Goal: Task Accomplishment & Management: Manage account settings

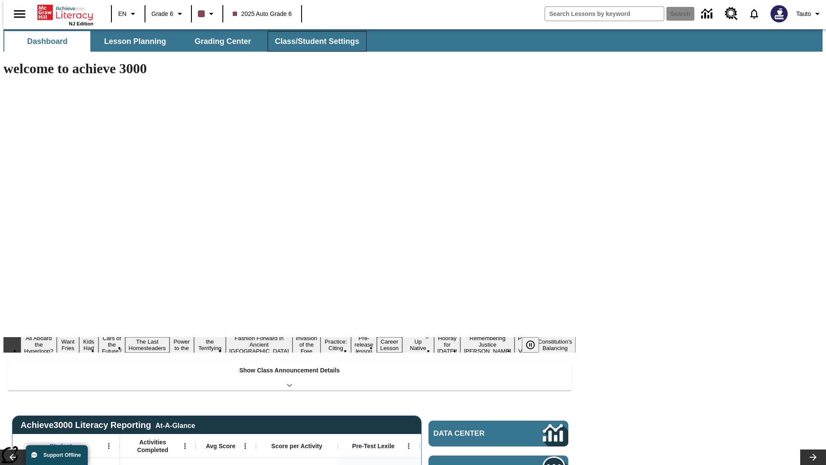
click at [312, 41] on button "Class/Student Settings" at bounding box center [317, 41] width 99 height 21
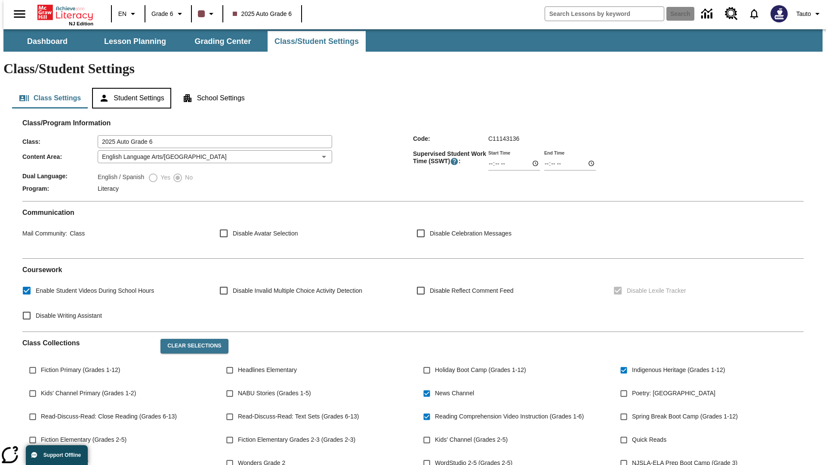
click at [129, 88] on button "Student Settings" at bounding box center [131, 98] width 79 height 21
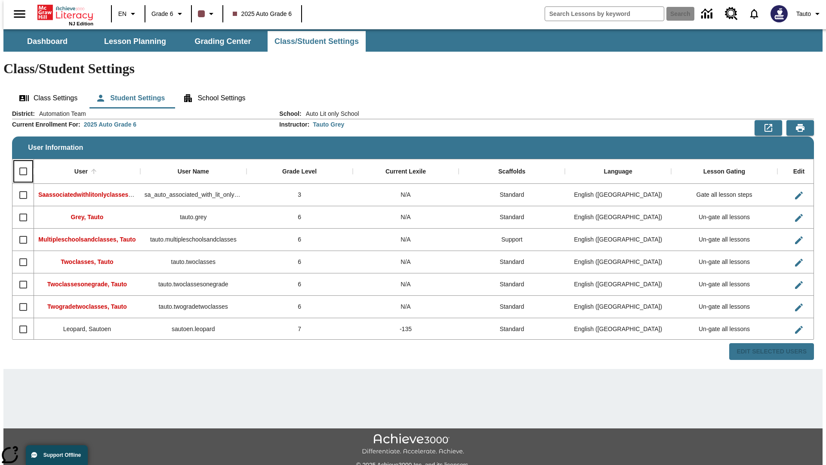
click at [19, 162] on input "Select all rows" at bounding box center [23, 171] width 18 height 18
checkbox input "true"
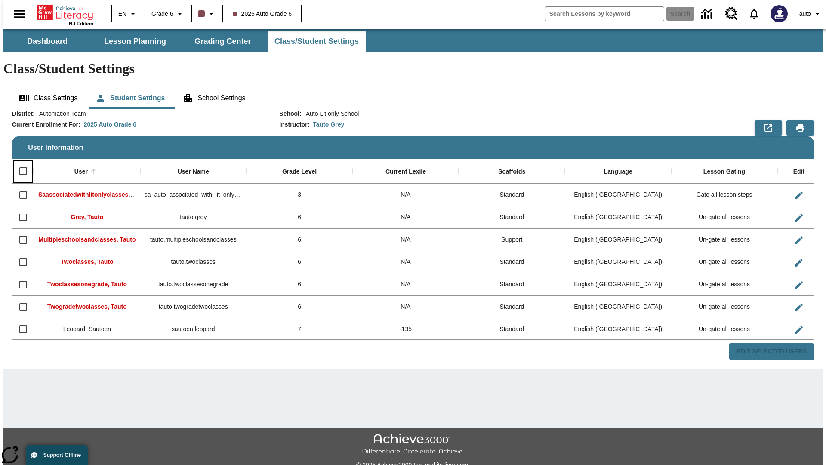
checkbox input "true"
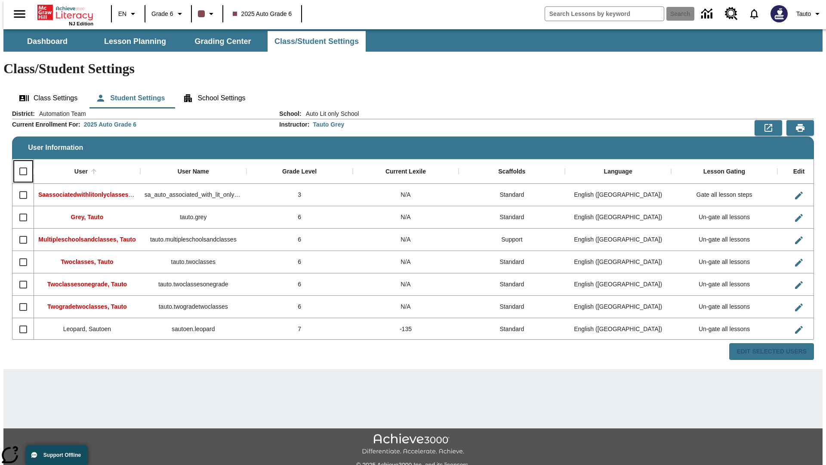
checkbox input "true"
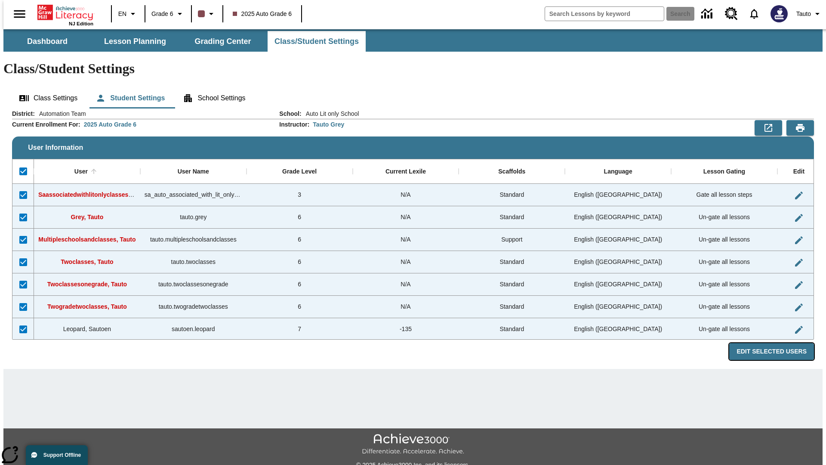
click at [778, 343] on button "Edit Selected Users" at bounding box center [771, 351] width 85 height 17
